Goal: Task Accomplishment & Management: Manage account settings

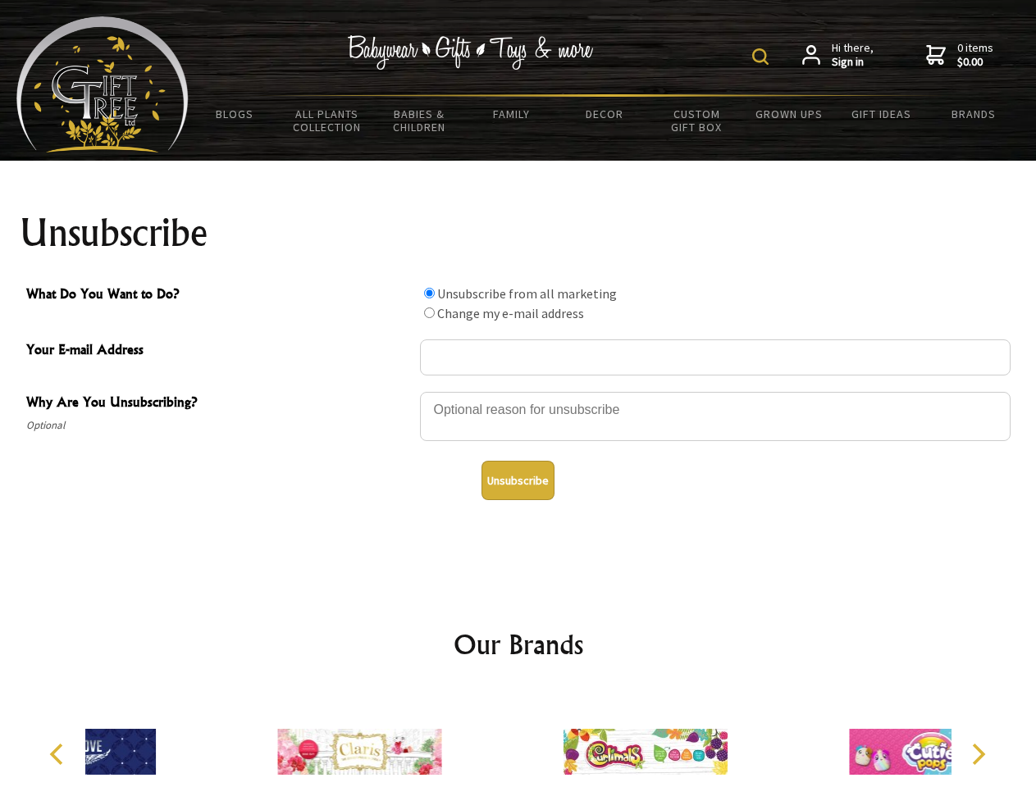
click at [763, 57] on img at bounding box center [760, 56] width 16 height 16
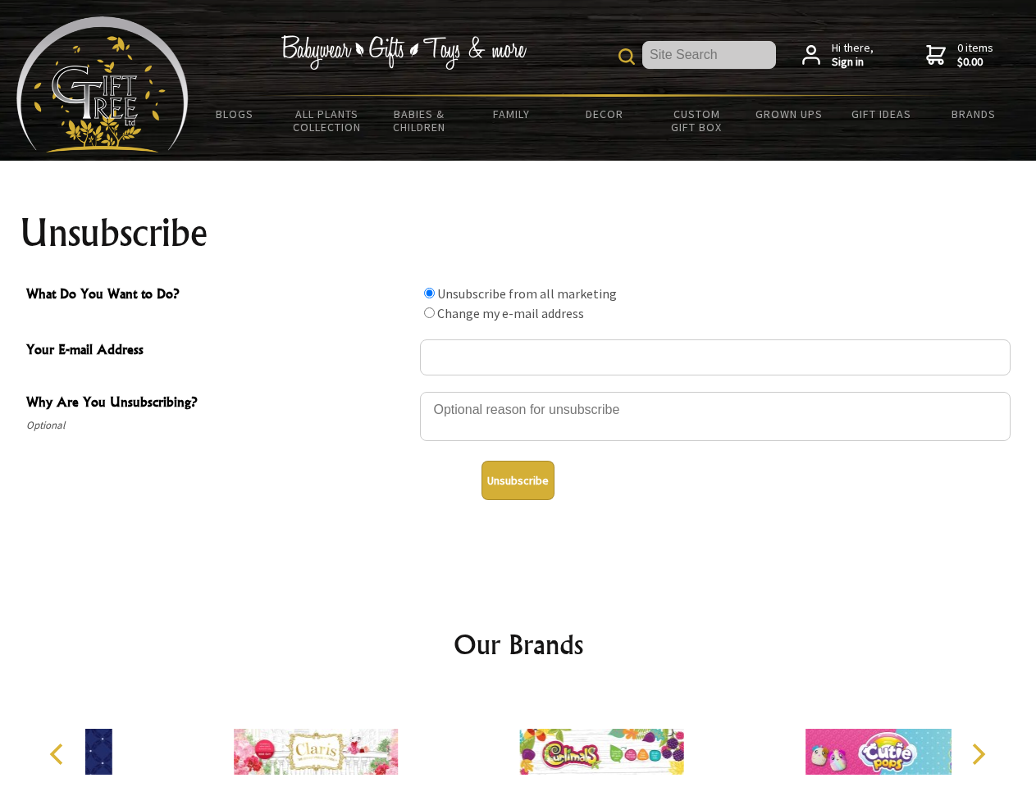
click at [518, 391] on div at bounding box center [715, 418] width 590 height 57
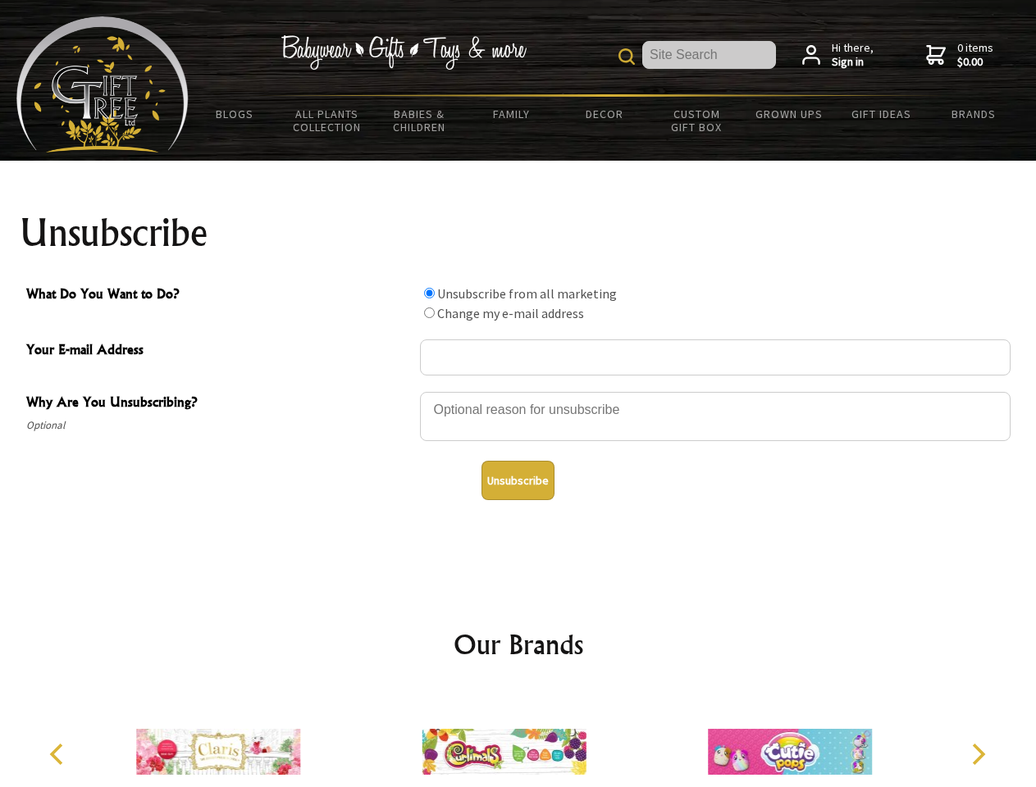
click at [429, 293] on input "What Do You Want to Do?" at bounding box center [429, 293] width 11 height 11
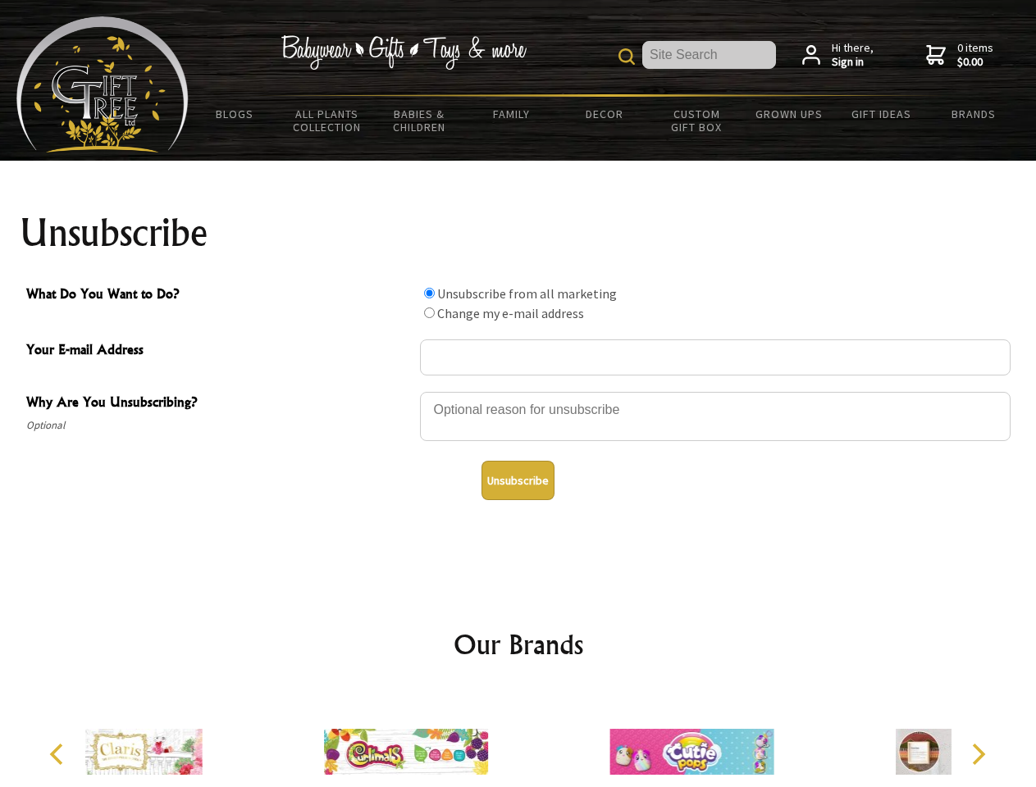
click at [429, 312] on input "What Do You Want to Do?" at bounding box center [429, 312] width 11 height 11
radio input "true"
click at [517, 480] on button "Unsubscribe" at bounding box center [517, 480] width 73 height 39
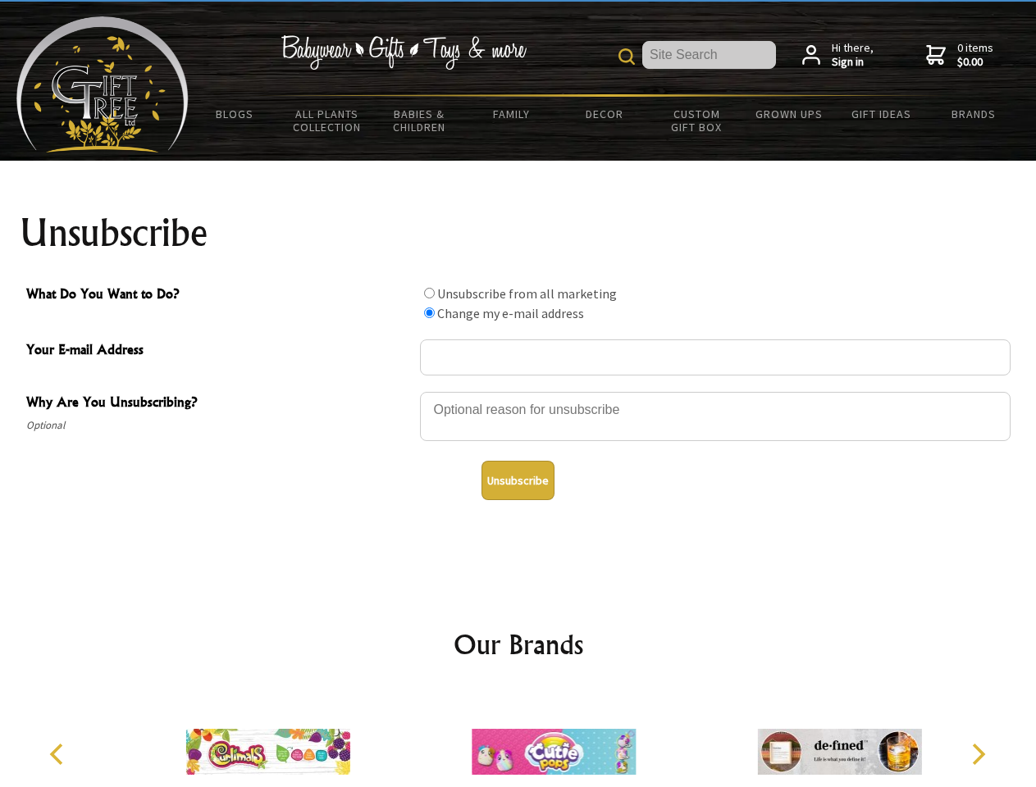
click at [518, 739] on img at bounding box center [553, 751] width 164 height 123
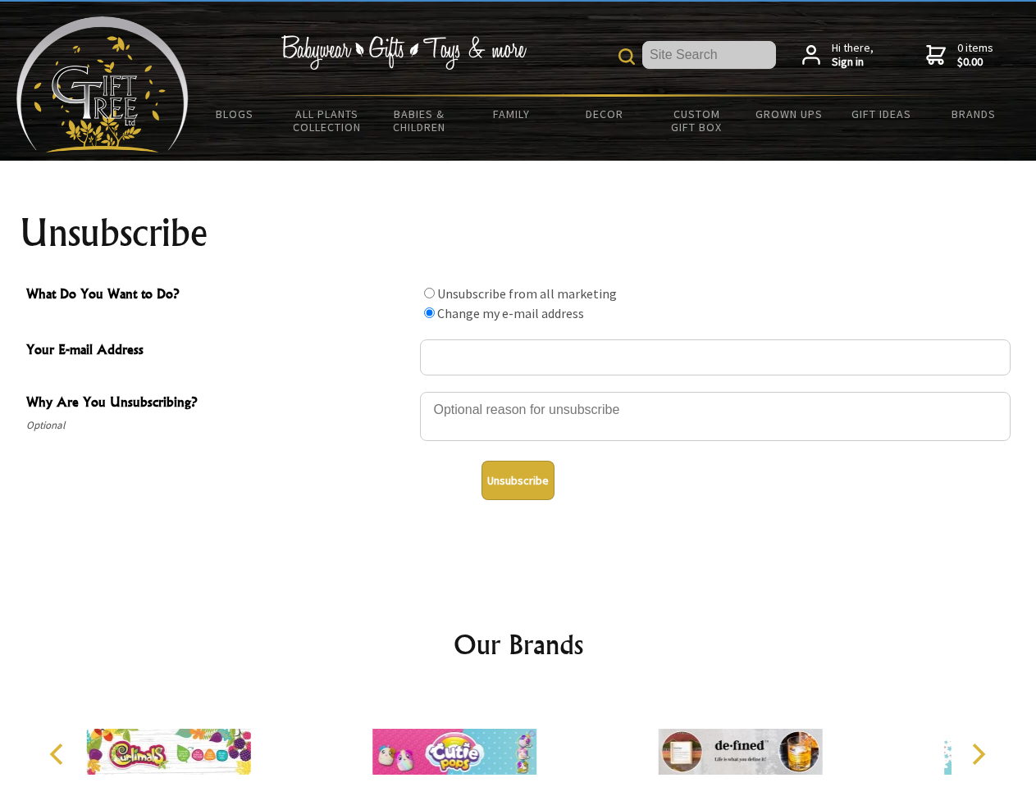
click at [59, 754] on icon "Previous" at bounding box center [58, 754] width 21 height 21
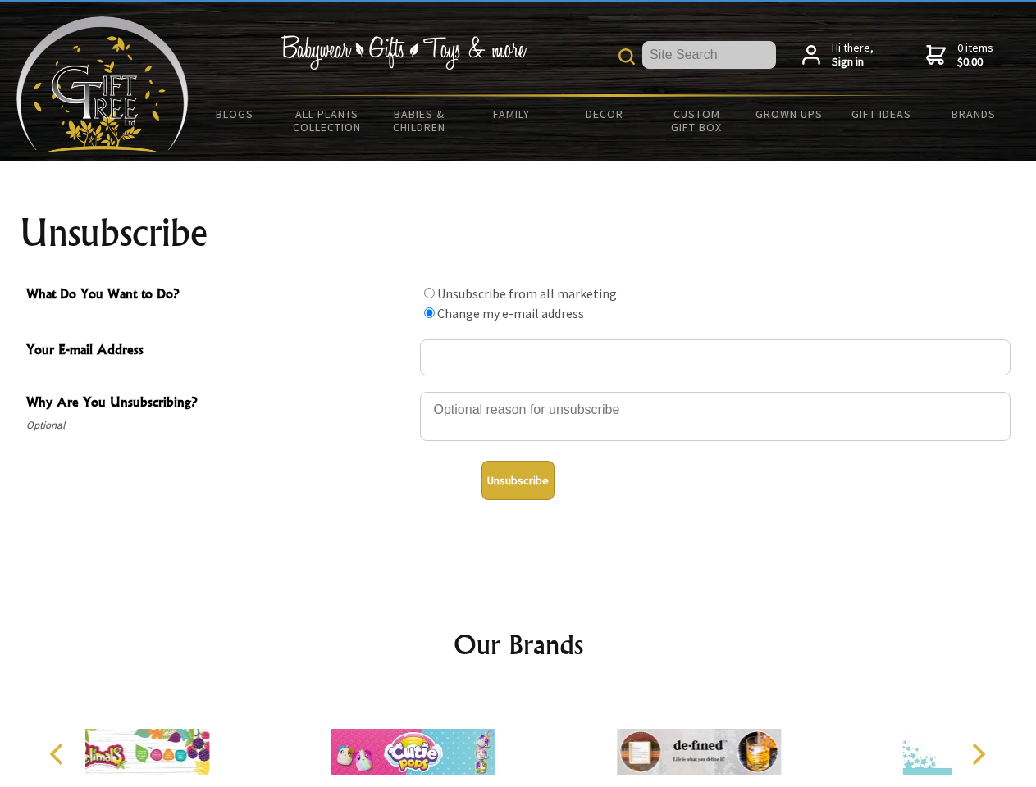
click at [977, 754] on icon "Next" at bounding box center [976, 754] width 21 height 21
